Goal: Task Accomplishment & Management: Use online tool/utility

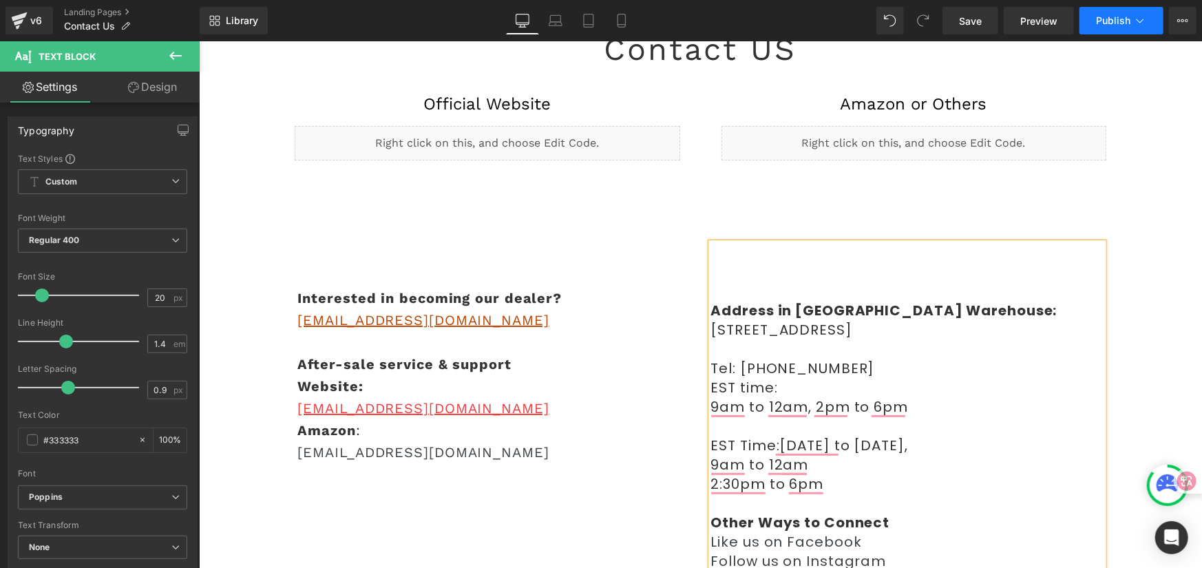
click at [1126, 16] on span "Publish" at bounding box center [1113, 20] width 34 height 11
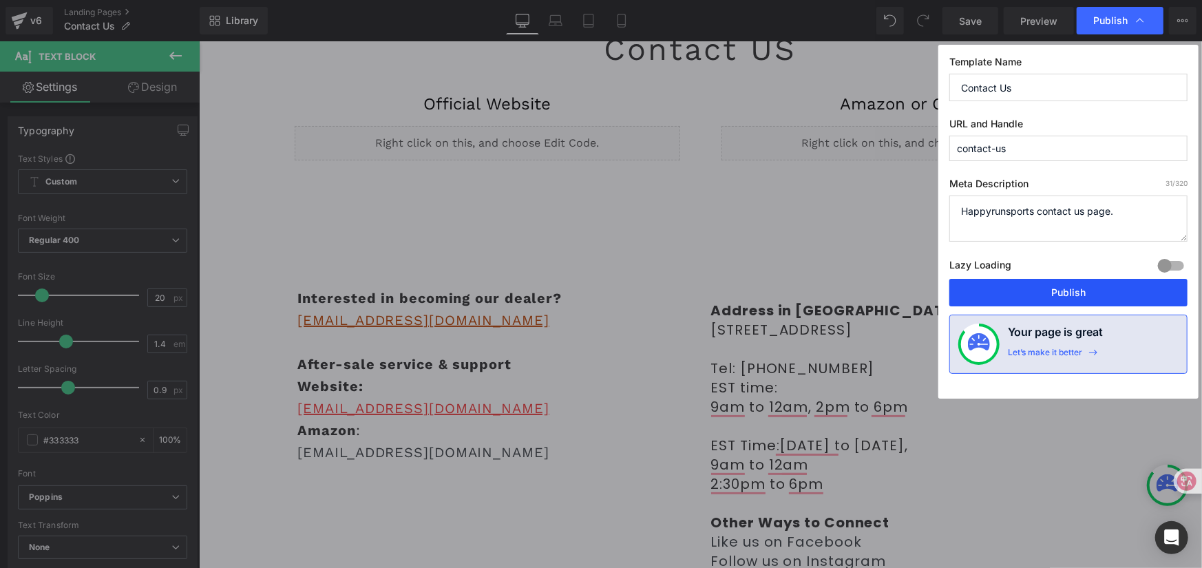
click at [1091, 289] on button "Publish" at bounding box center [1069, 293] width 238 height 28
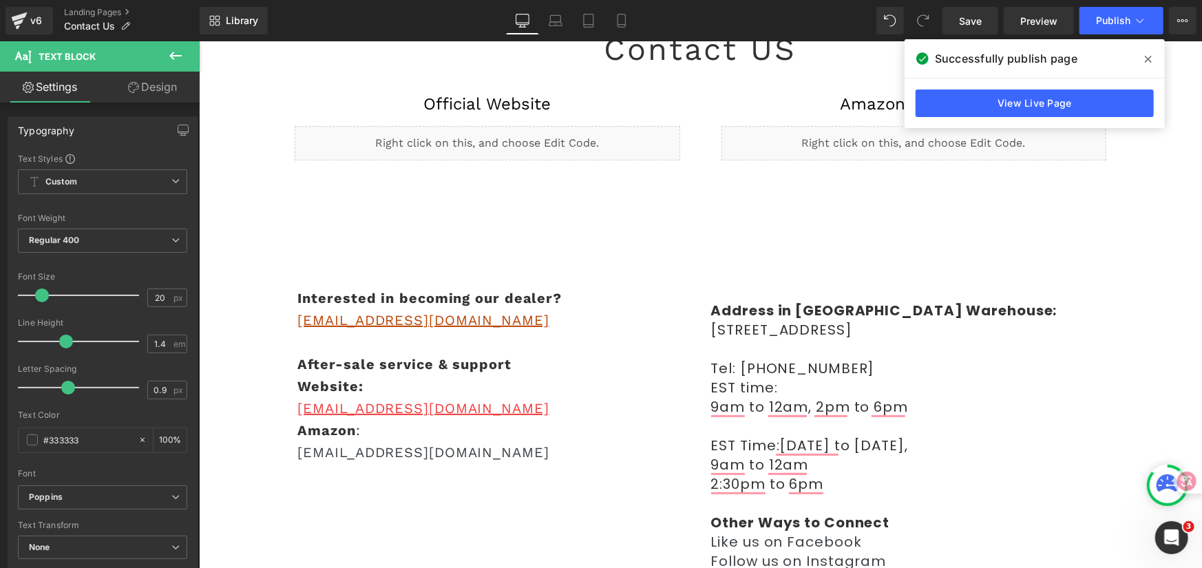
click at [1146, 62] on icon at bounding box center [1148, 59] width 7 height 11
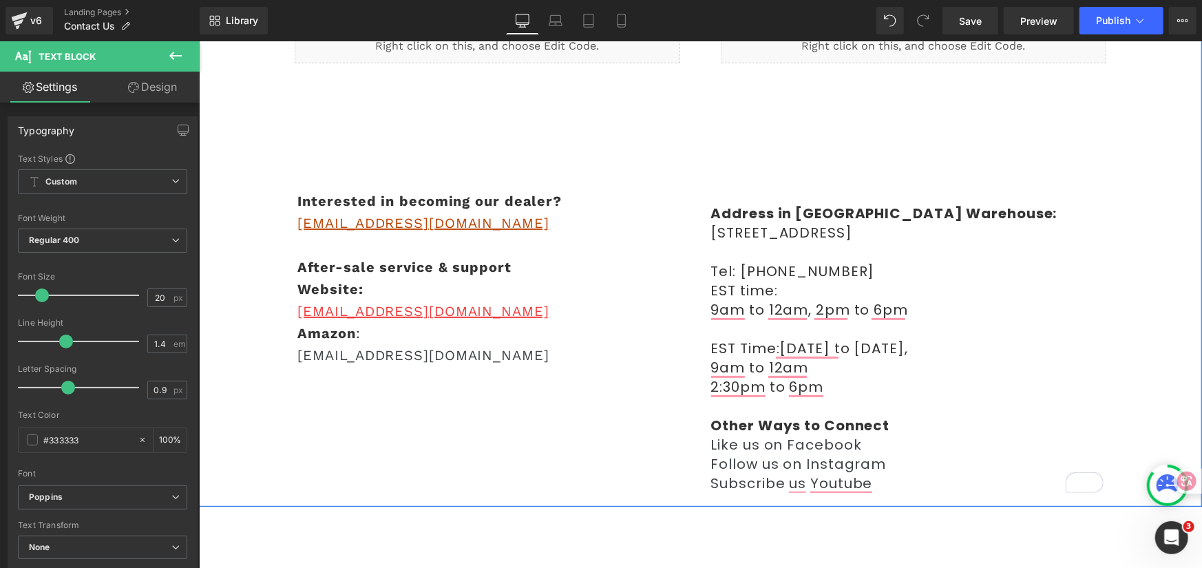
scroll to position [275, 0]
